Goal: Task Accomplishment & Management: Manage account settings

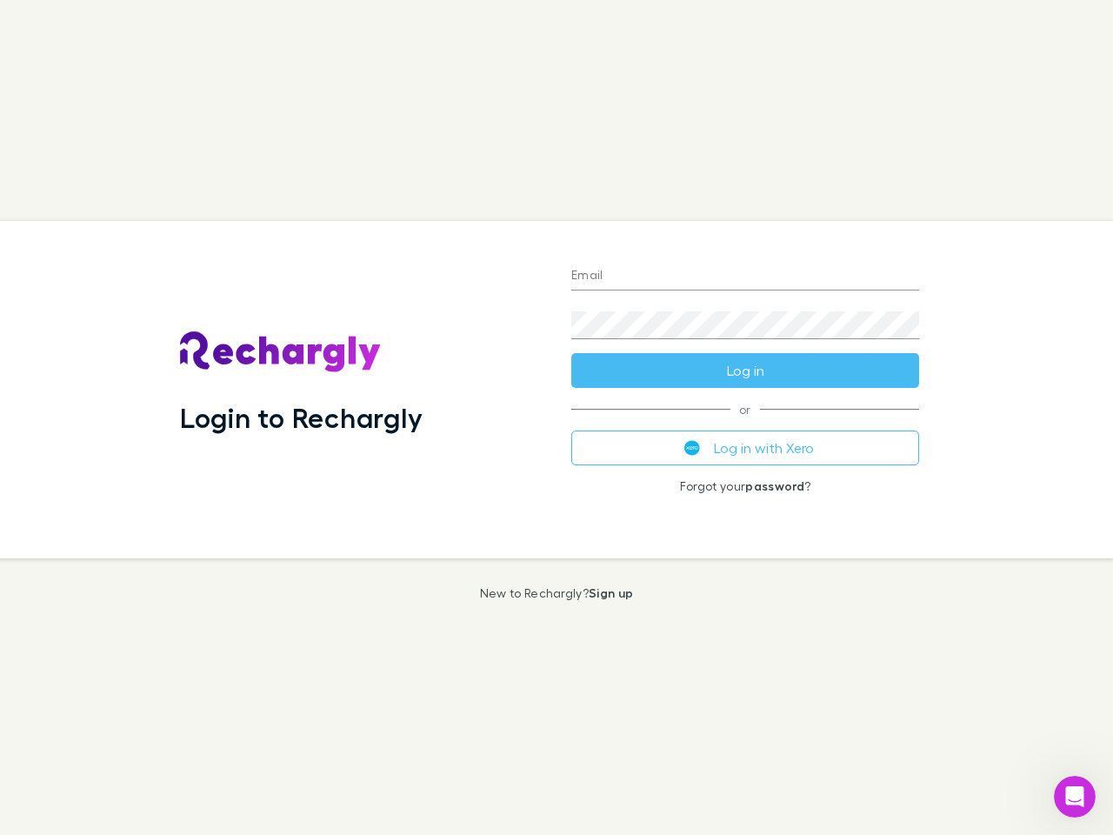
click at [557, 417] on div "Login to Rechargly" at bounding box center [361, 389] width 391 height 337
click at [745, 277] on input "Email" at bounding box center [745, 277] width 348 height 28
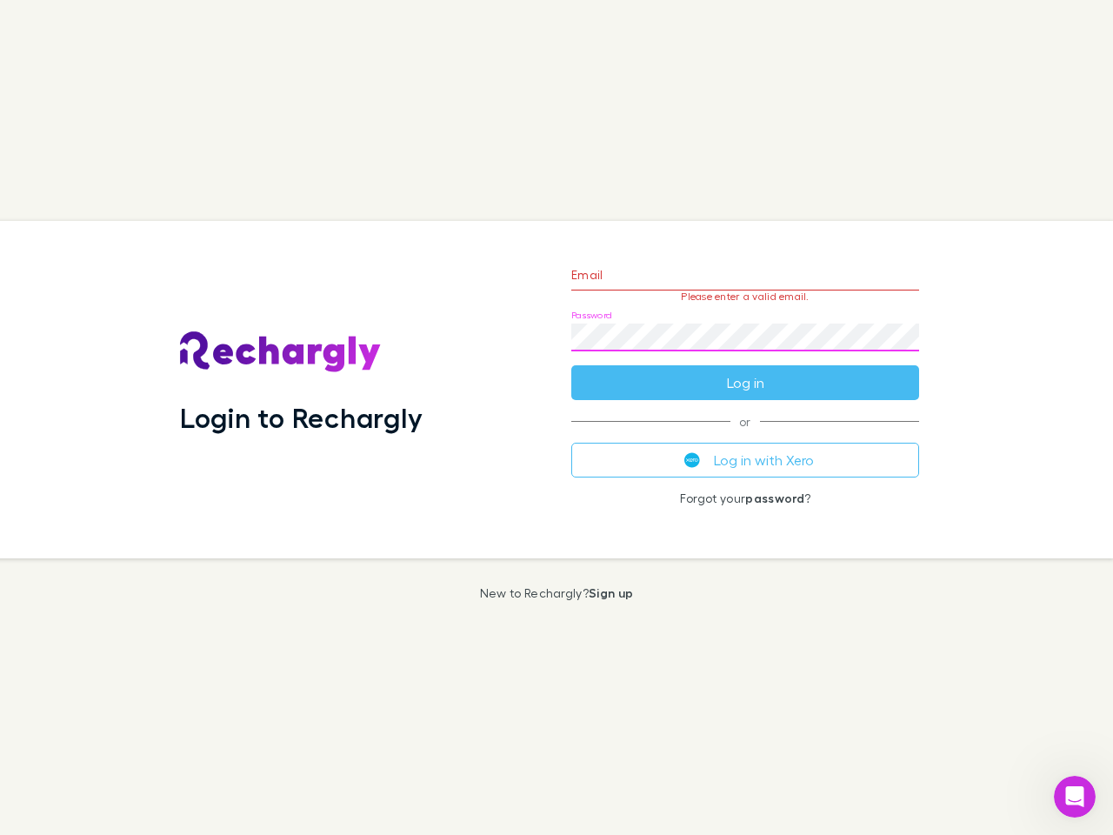
click at [745, 370] on form "Email Please enter a valid email. Password Log in" at bounding box center [745, 324] width 348 height 151
click at [745, 448] on div "Email Please enter a valid email. Password Log in or Log in with Xero Forgot yo…" at bounding box center [745, 389] width 376 height 337
